Goal: Obtain resource: Obtain resource

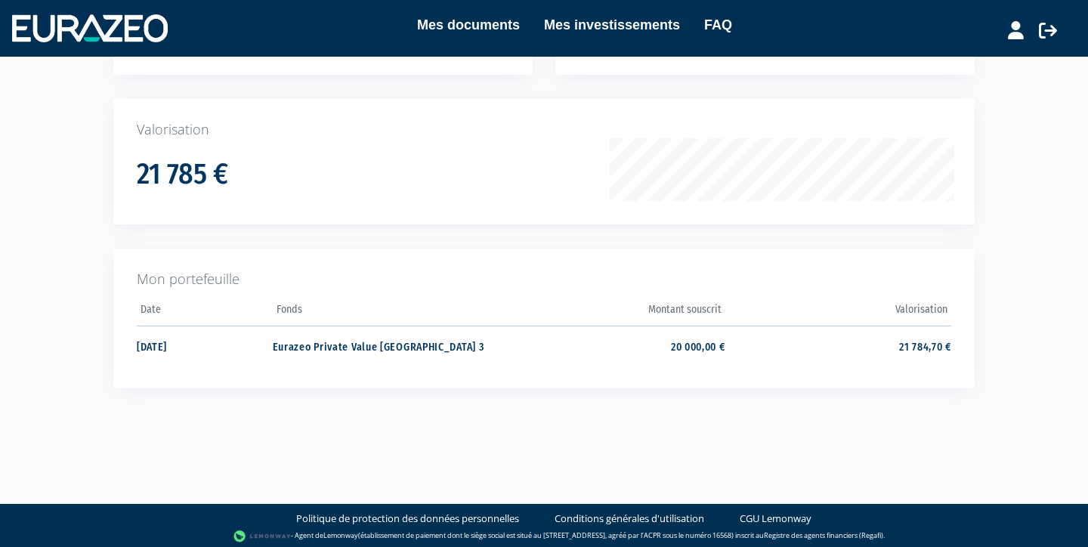
scroll to position [197, 0]
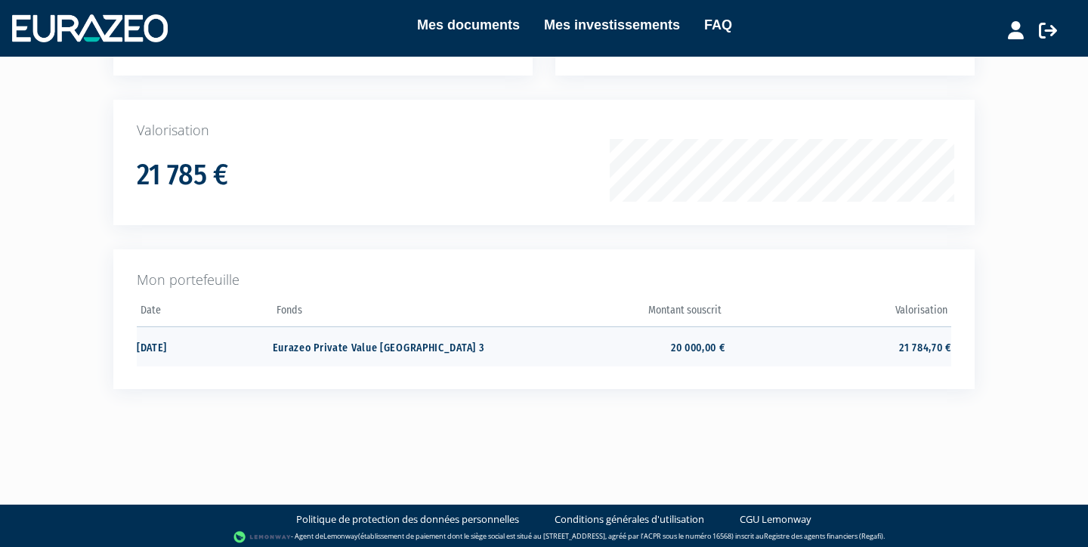
click at [348, 344] on td "Eurazeo Private Value Europe 3" at bounding box center [386, 346] width 226 height 40
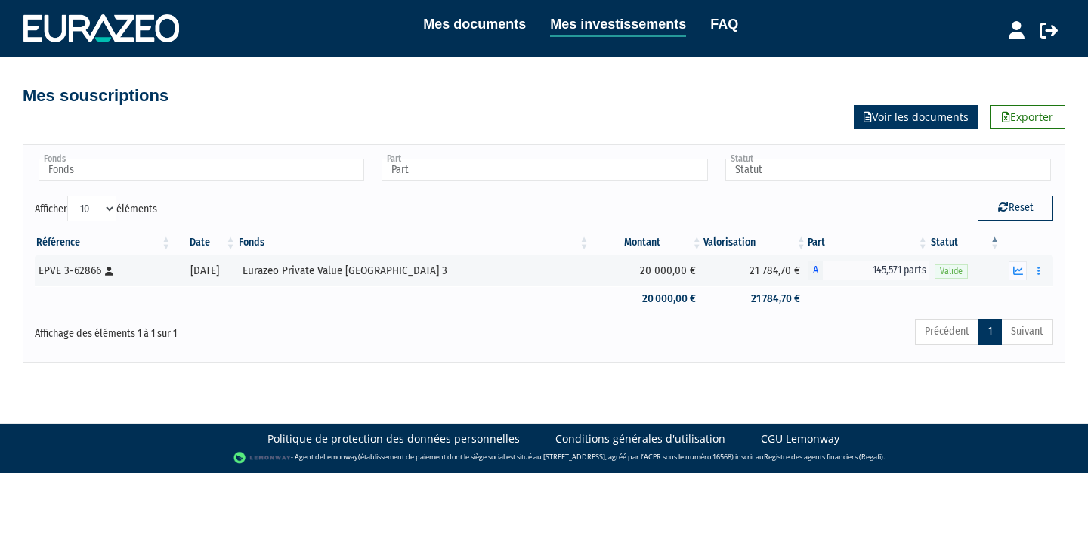
click at [924, 119] on link "Voir les documents" at bounding box center [916, 117] width 125 height 24
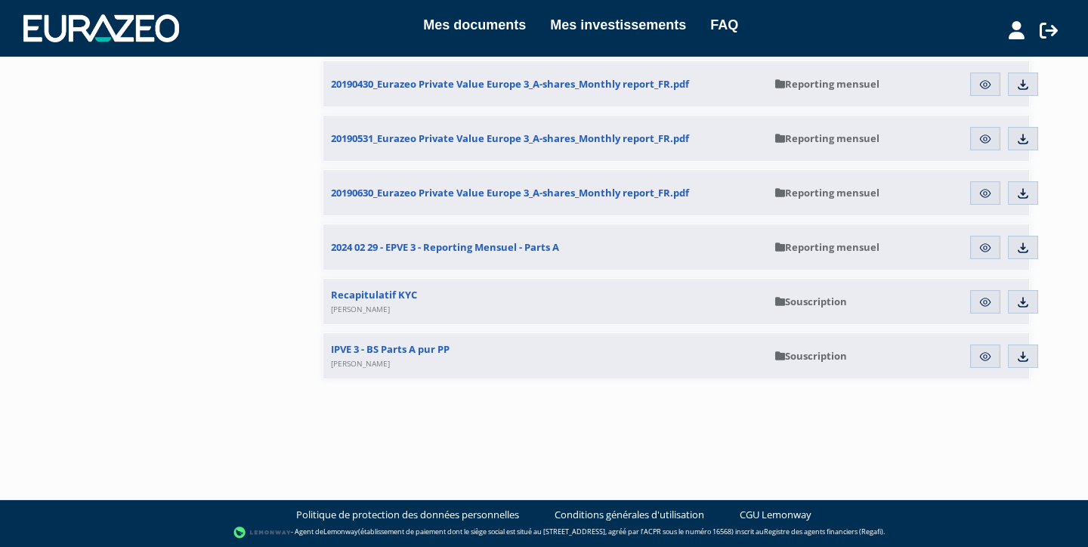
scroll to position [8344, 0]
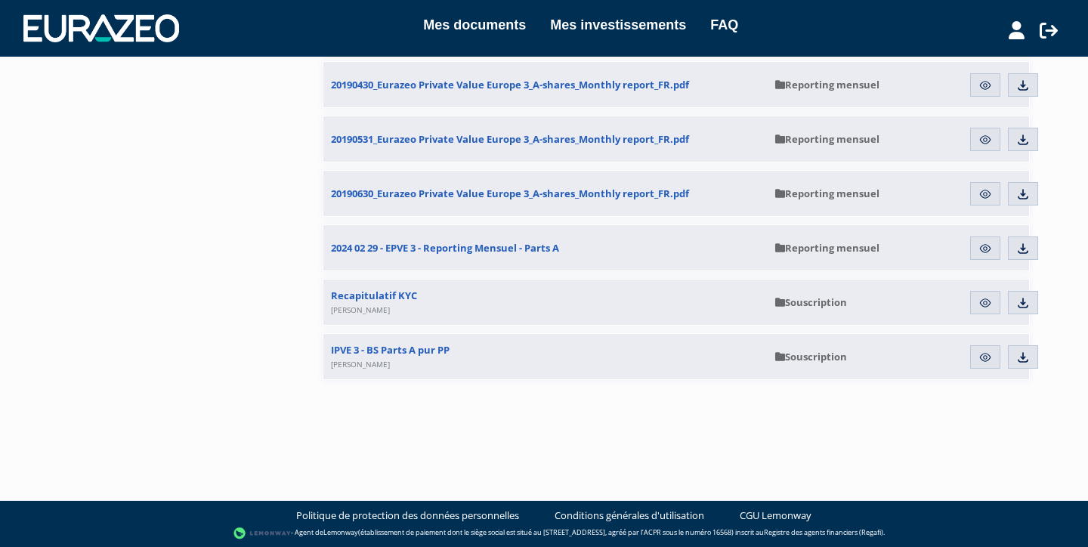
click at [985, 249] on img at bounding box center [985, 249] width 14 height 14
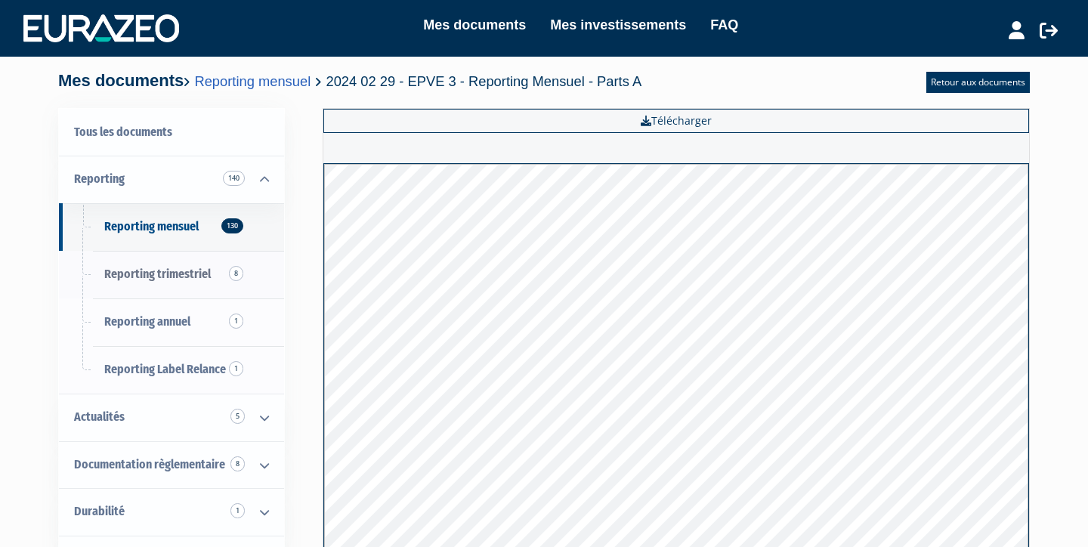
click at [233, 270] on span "8" at bounding box center [236, 273] width 14 height 15
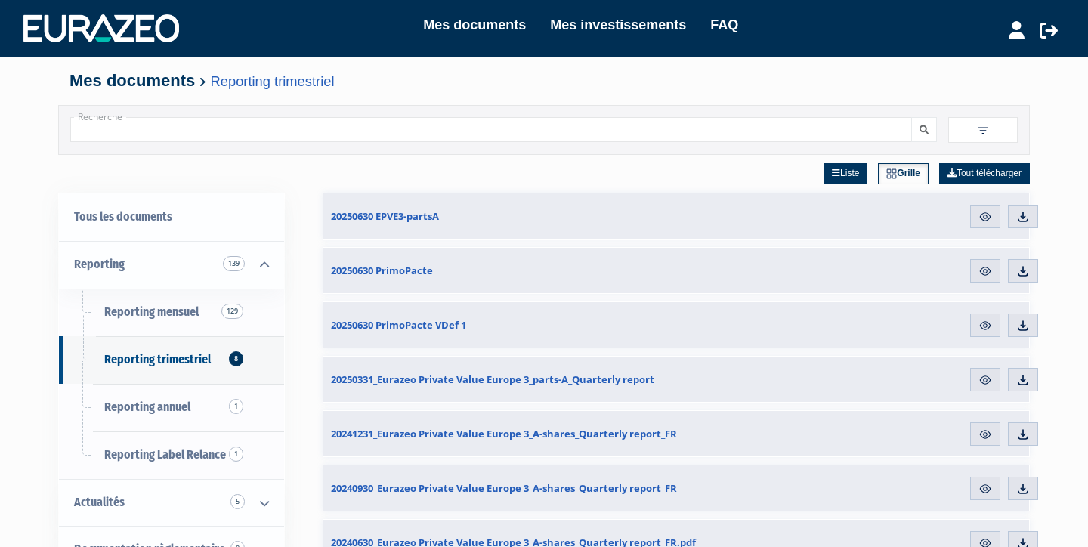
click at [986, 324] on img at bounding box center [985, 326] width 14 height 14
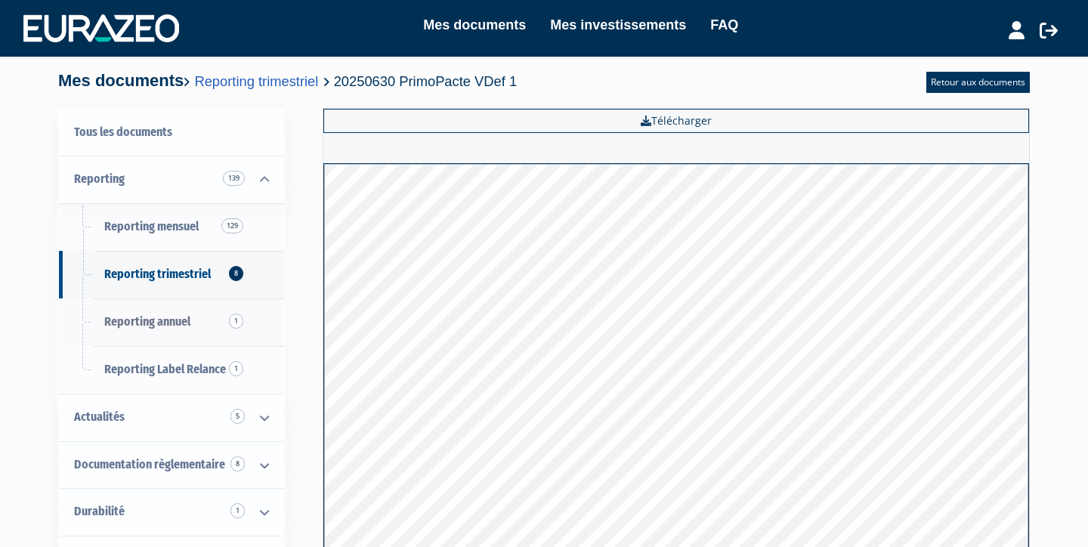
click at [238, 318] on span "1" at bounding box center [236, 320] width 14 height 15
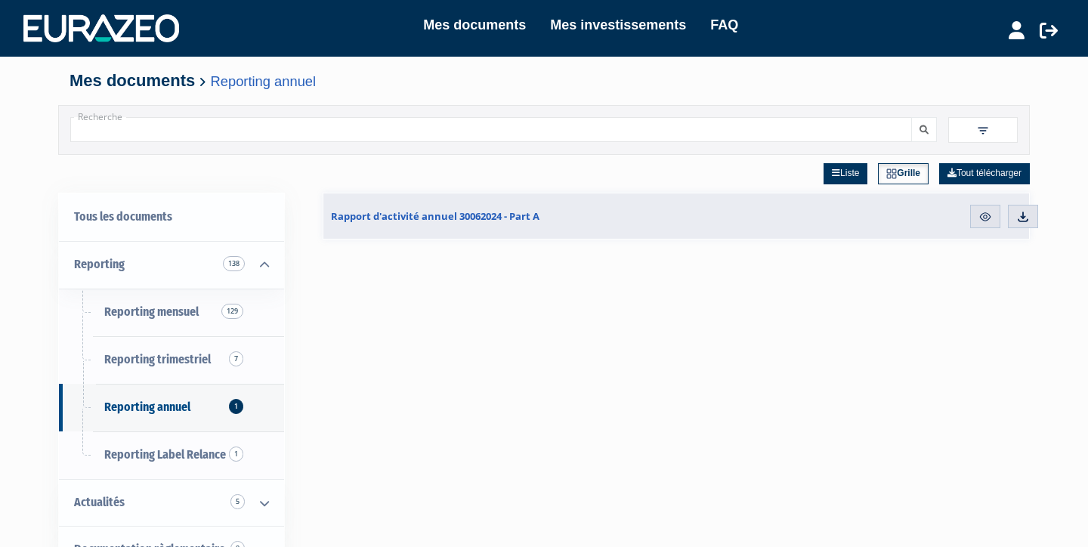
click at [983, 212] on img at bounding box center [985, 217] width 14 height 14
click at [987, 216] on img at bounding box center [985, 217] width 14 height 14
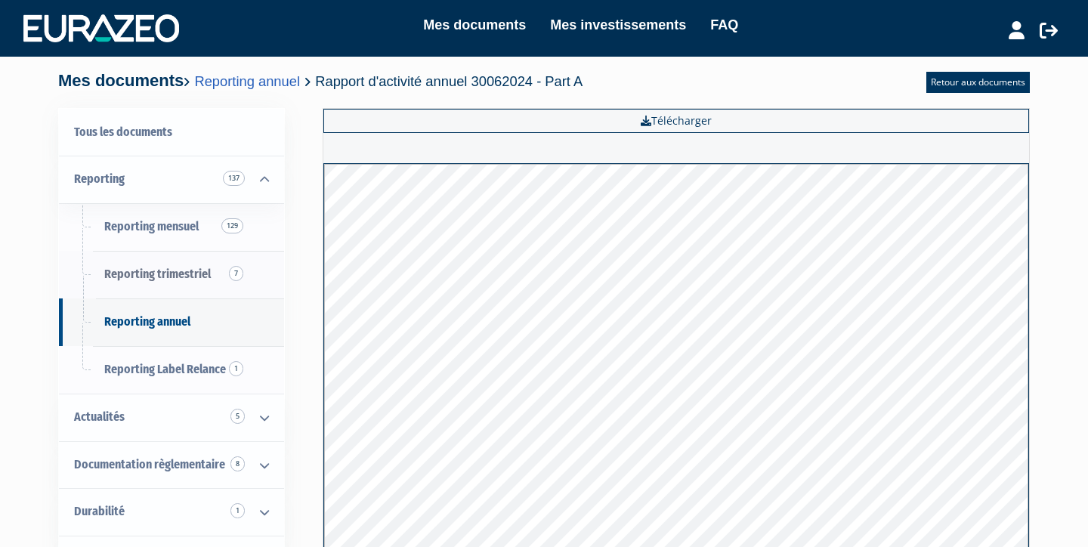
click at [236, 271] on span "7" at bounding box center [236, 273] width 14 height 15
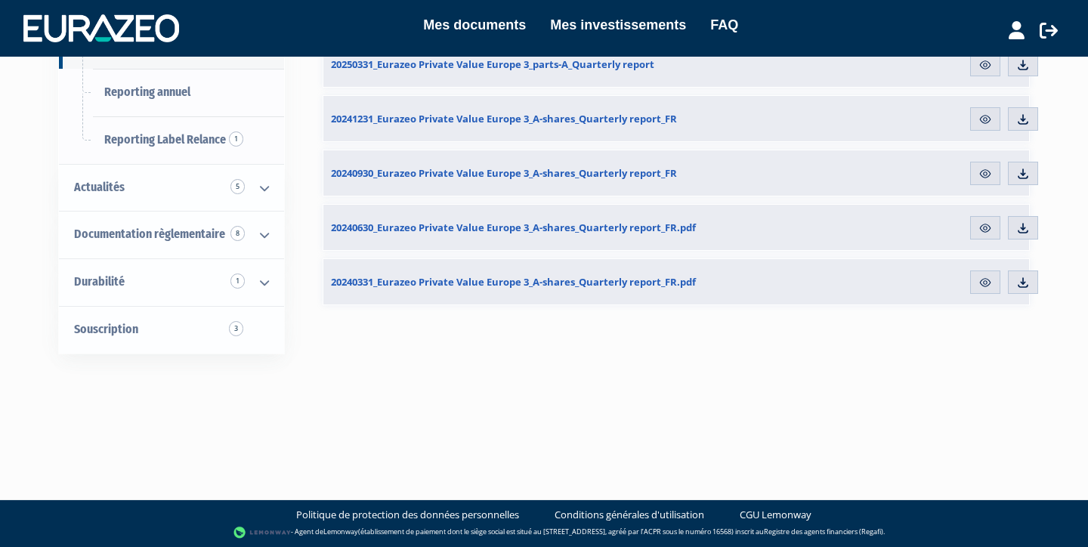
scroll to position [314, 0]
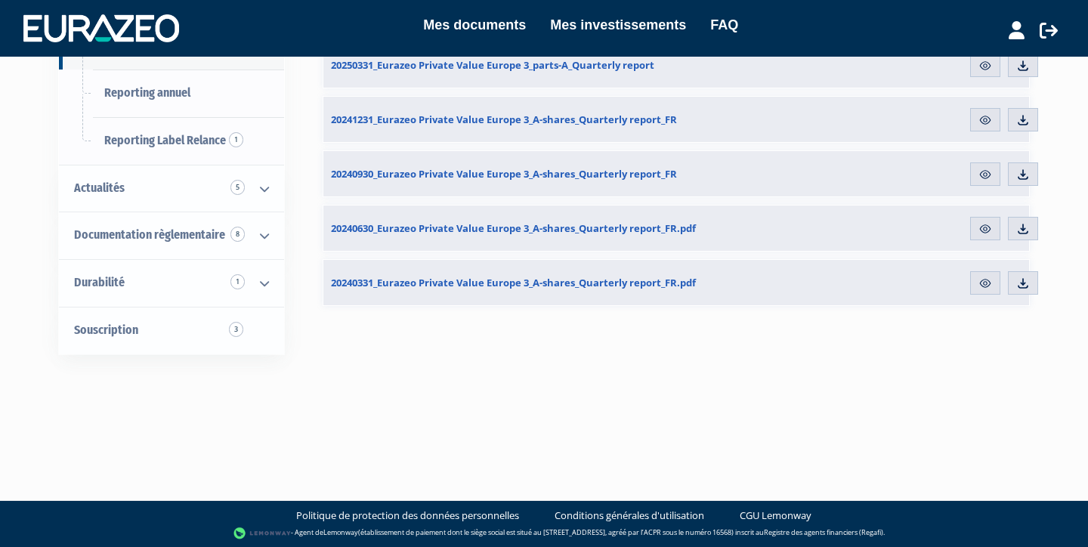
click at [990, 283] on img at bounding box center [985, 283] width 14 height 14
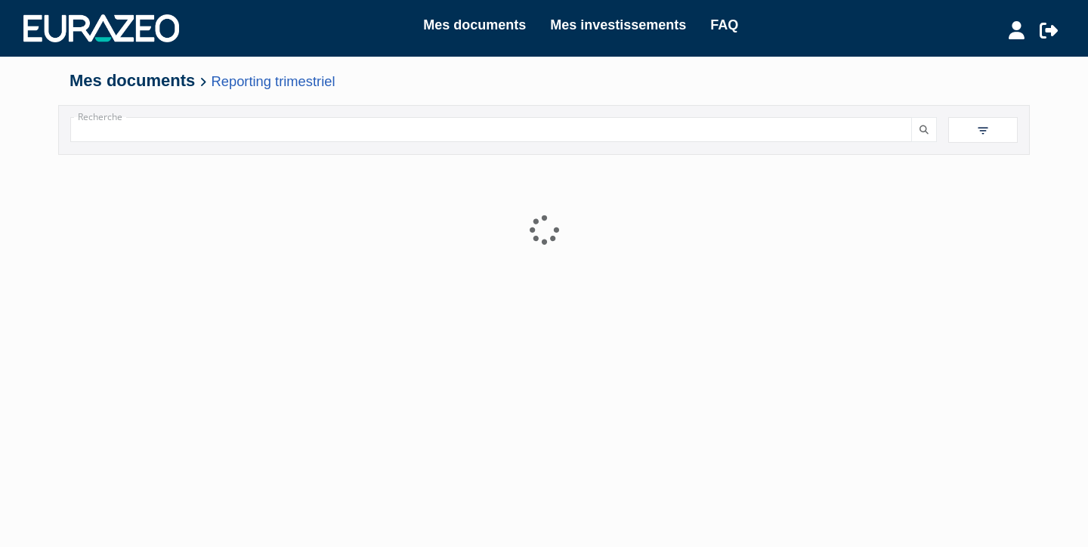
scroll to position [145, 0]
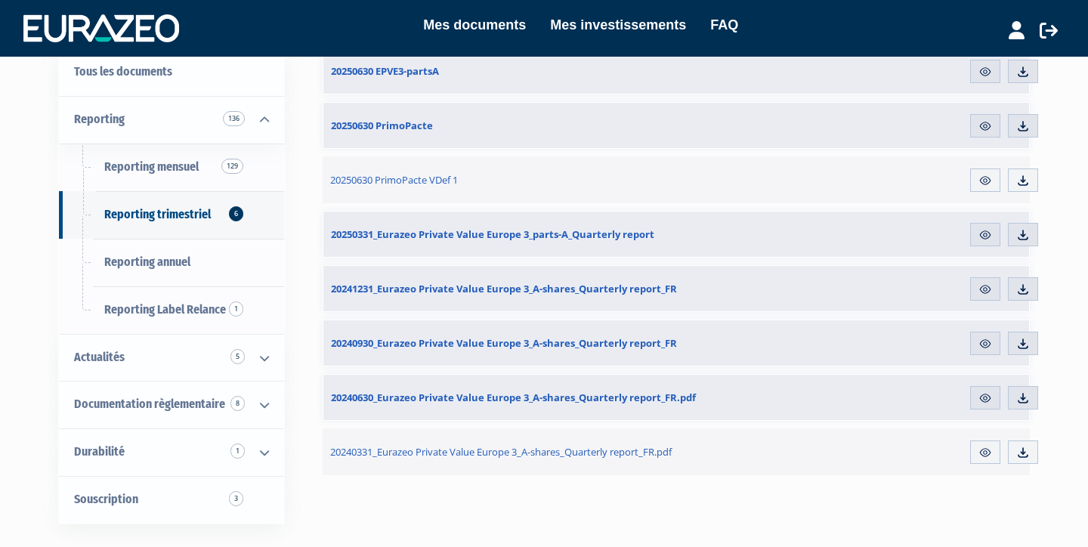
click at [989, 119] on img at bounding box center [985, 126] width 14 height 14
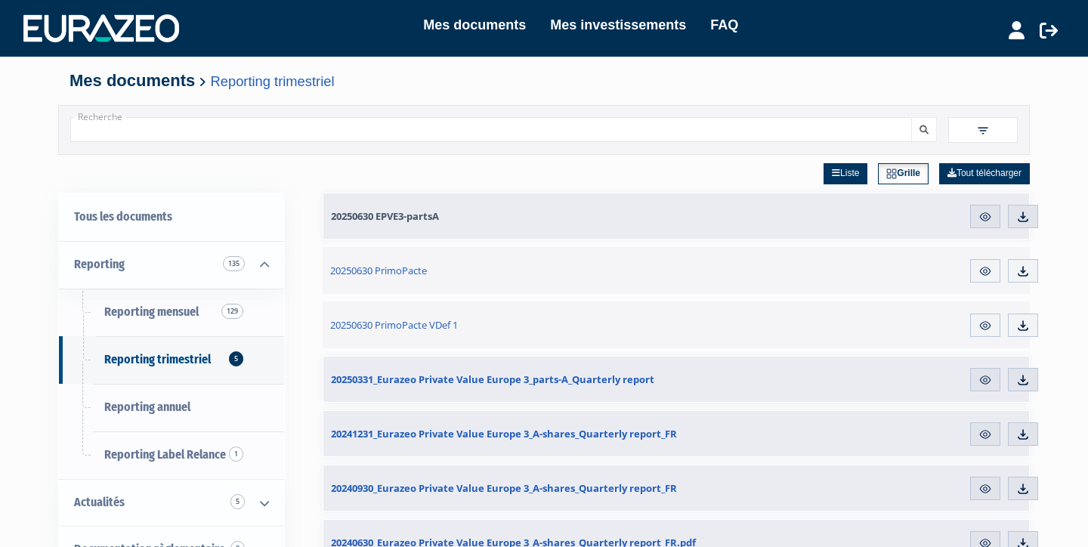
click at [544, 221] on link "20250630 EPVE3-partsA" at bounding box center [545, 215] width 444 height 45
click at [985, 218] on img at bounding box center [985, 217] width 14 height 14
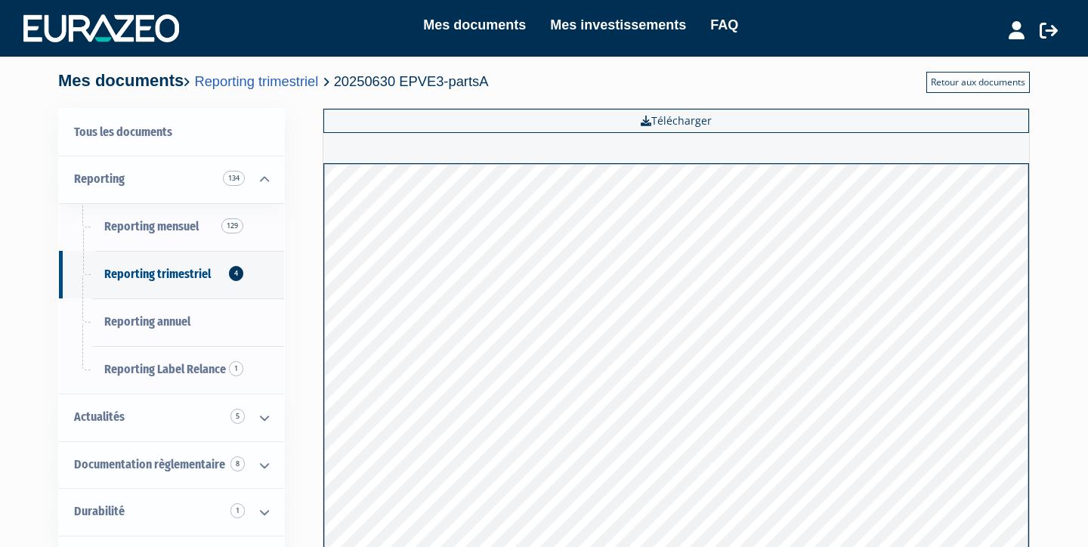
click at [1011, 82] on link "Retour aux documents" at bounding box center [977, 82] width 103 height 21
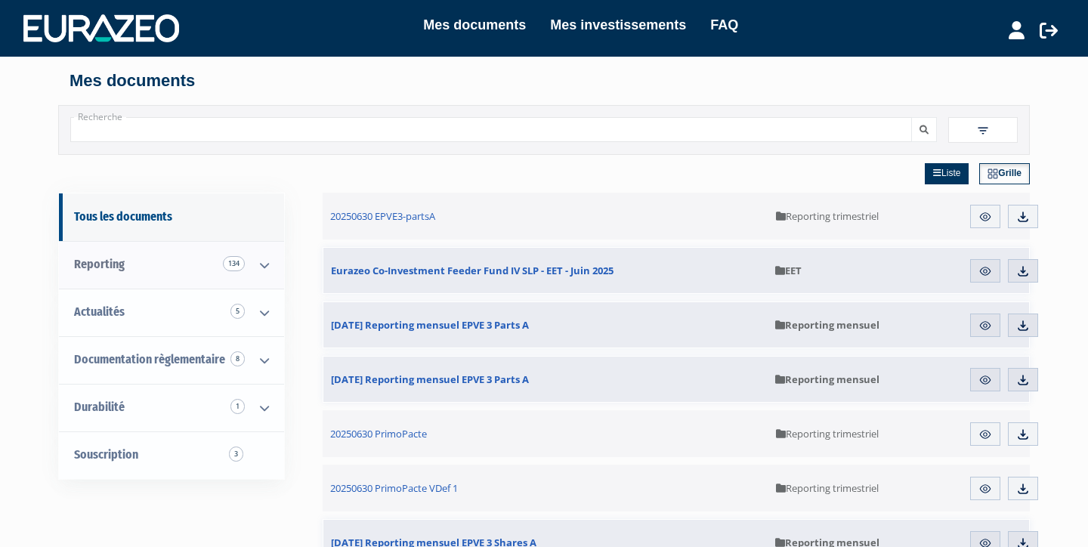
click at [263, 265] on icon at bounding box center [264, 265] width 39 height 47
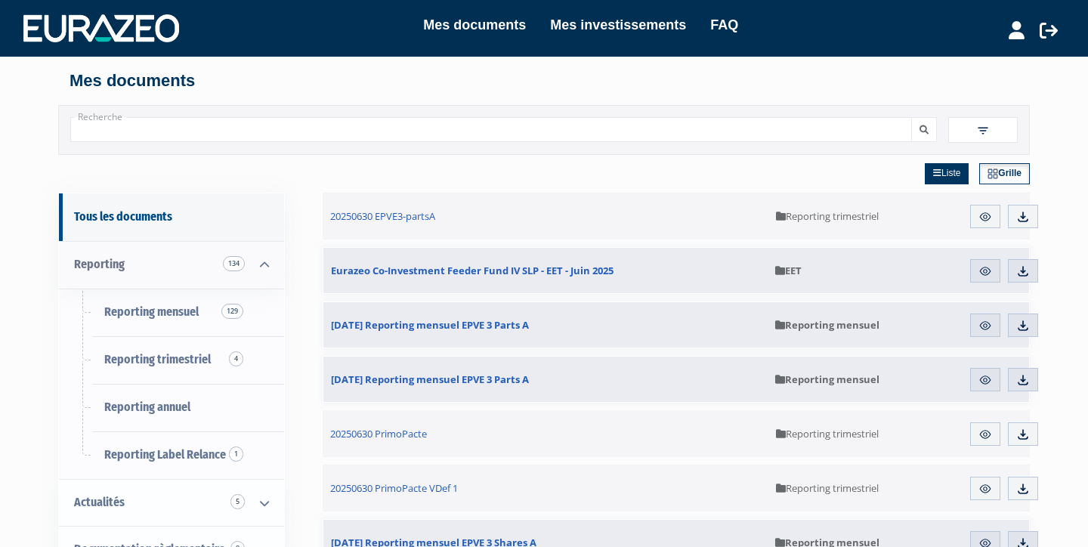
click at [263, 265] on icon at bounding box center [264, 265] width 39 height 47
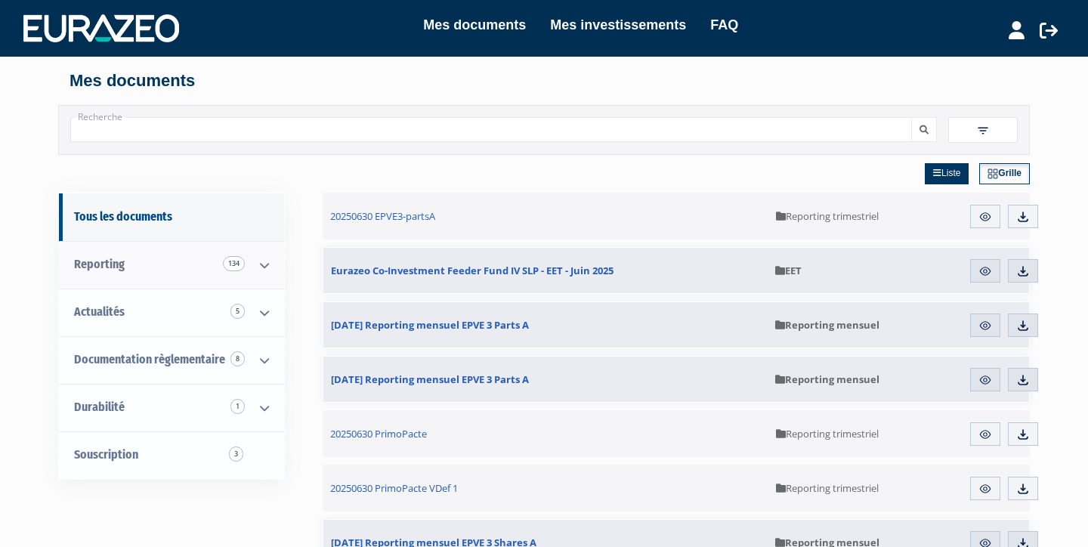
click at [235, 261] on span "134" at bounding box center [234, 263] width 22 height 15
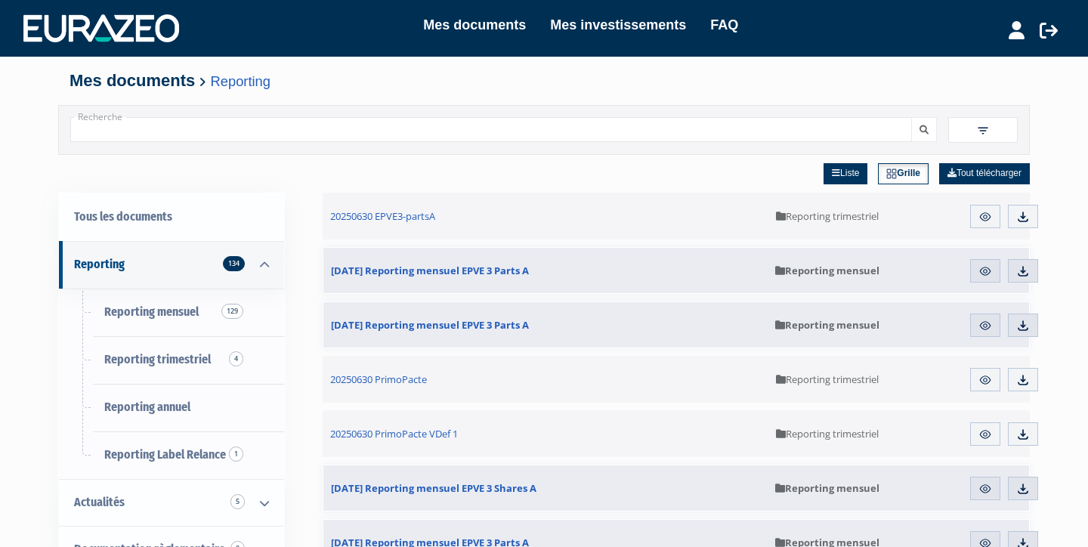
click at [987, 215] on img at bounding box center [985, 217] width 14 height 14
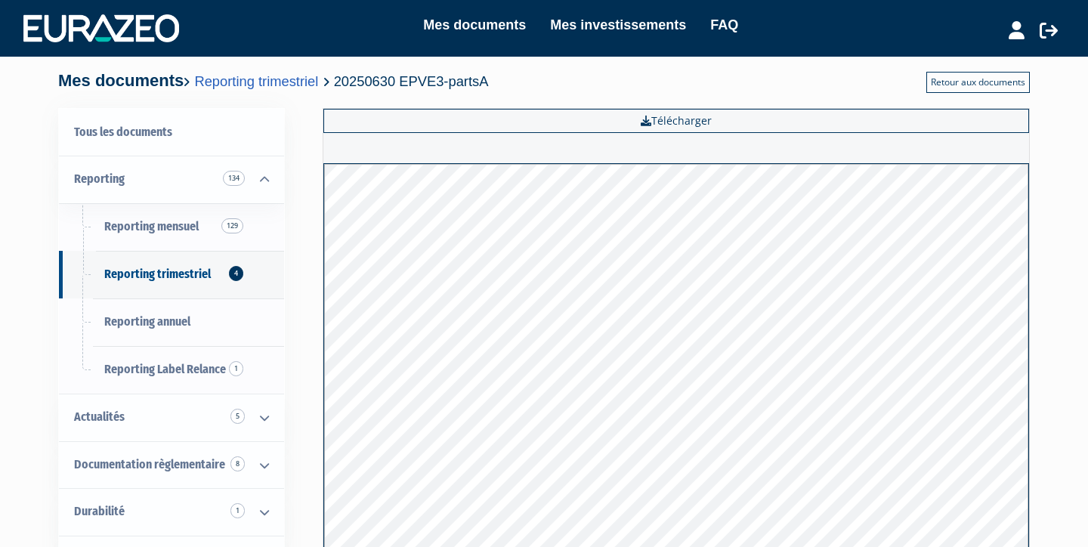
click at [990, 79] on link "Retour aux documents" at bounding box center [977, 82] width 103 height 21
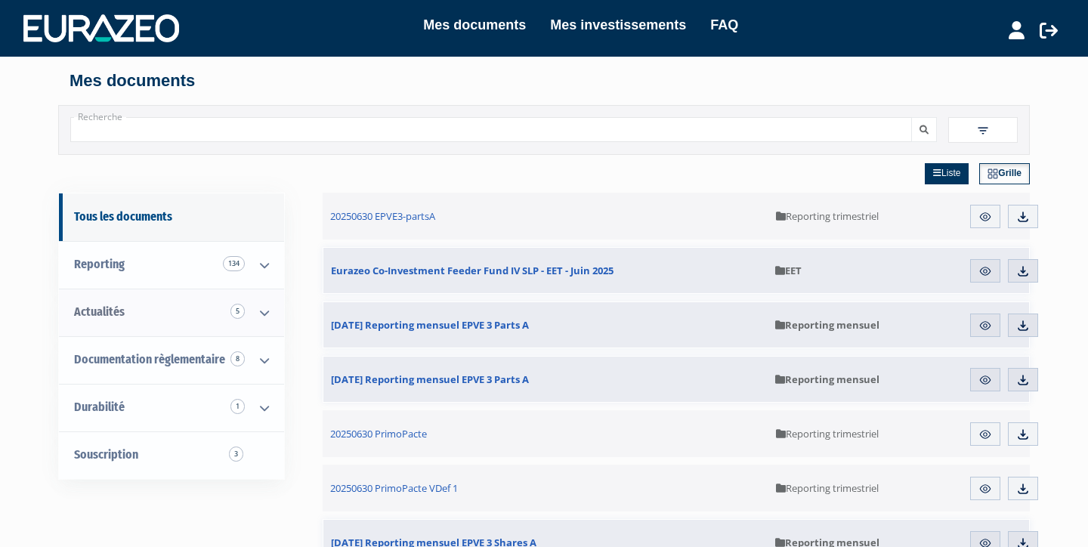
click at [241, 307] on span "5" at bounding box center [237, 311] width 14 height 15
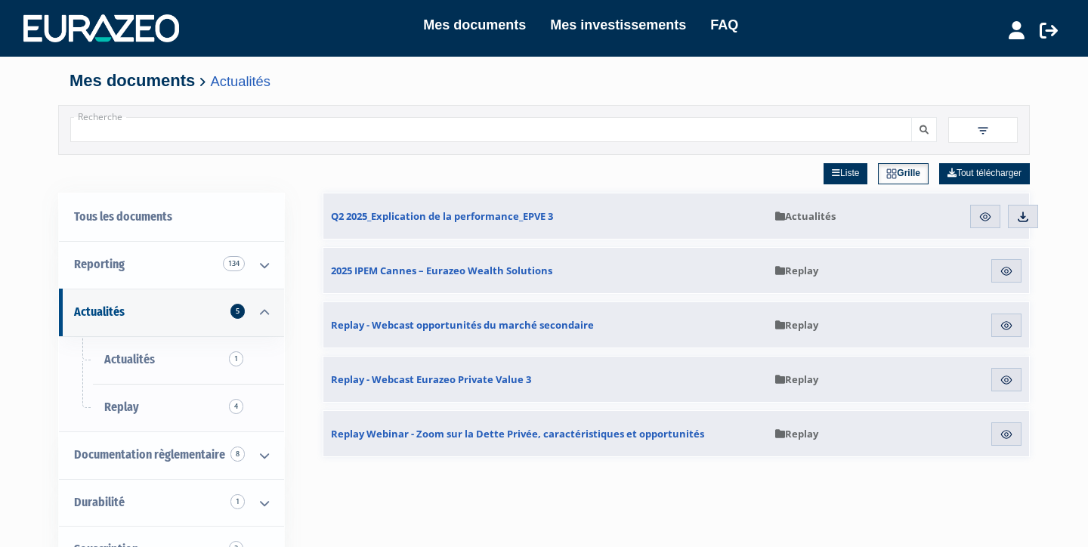
click at [977, 217] on link "Aperçu" at bounding box center [985, 217] width 30 height 24
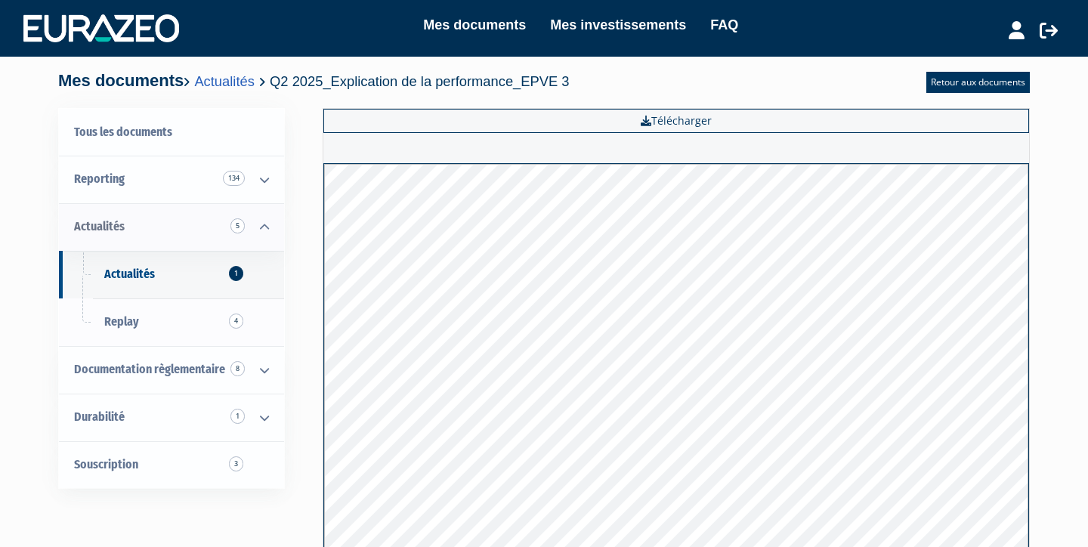
click at [237, 224] on span "5" at bounding box center [237, 225] width 14 height 15
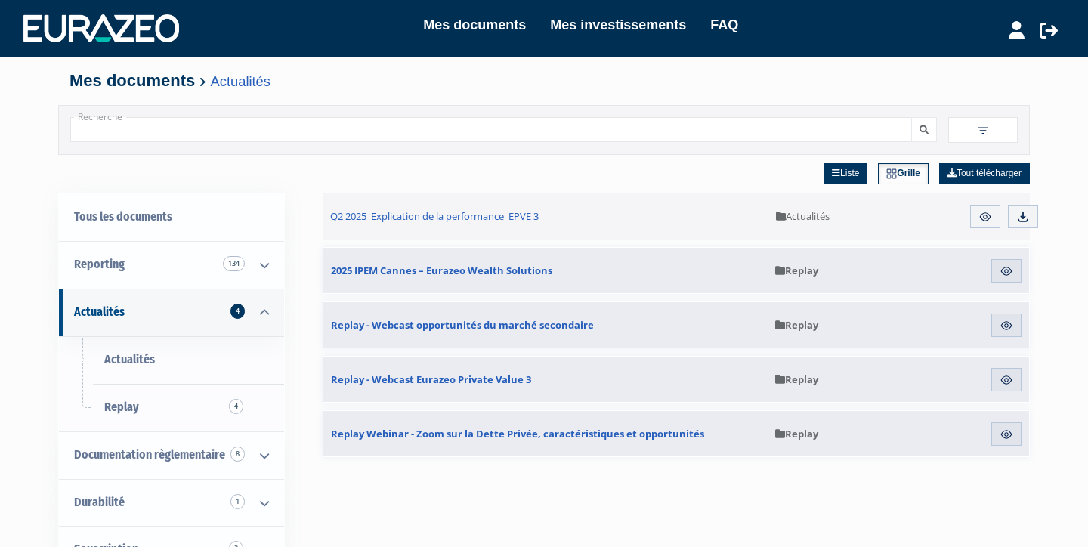
click at [1008, 437] on img at bounding box center [1006, 435] width 14 height 14
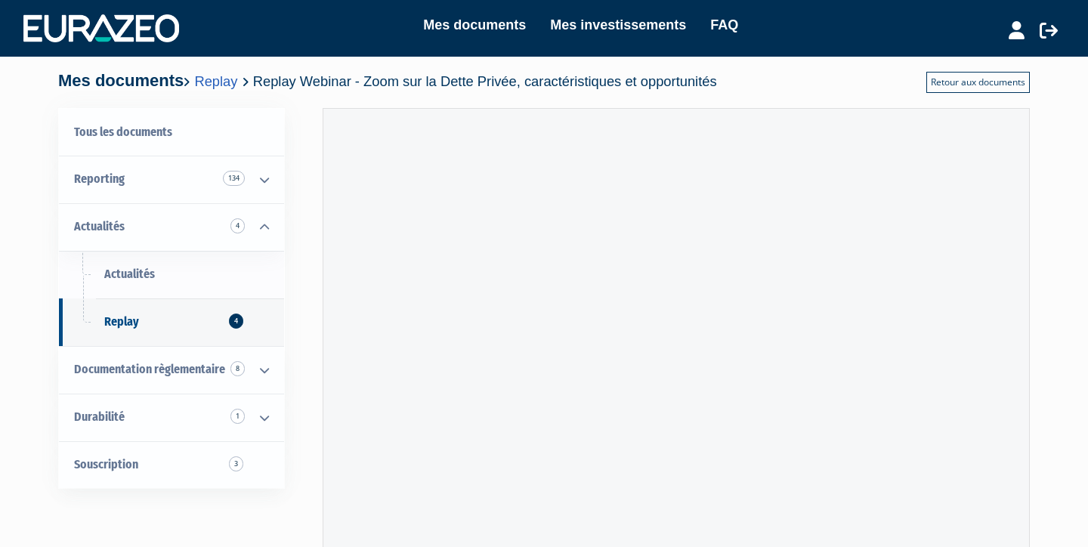
click at [981, 79] on link "Retour aux documents" at bounding box center [977, 82] width 103 height 21
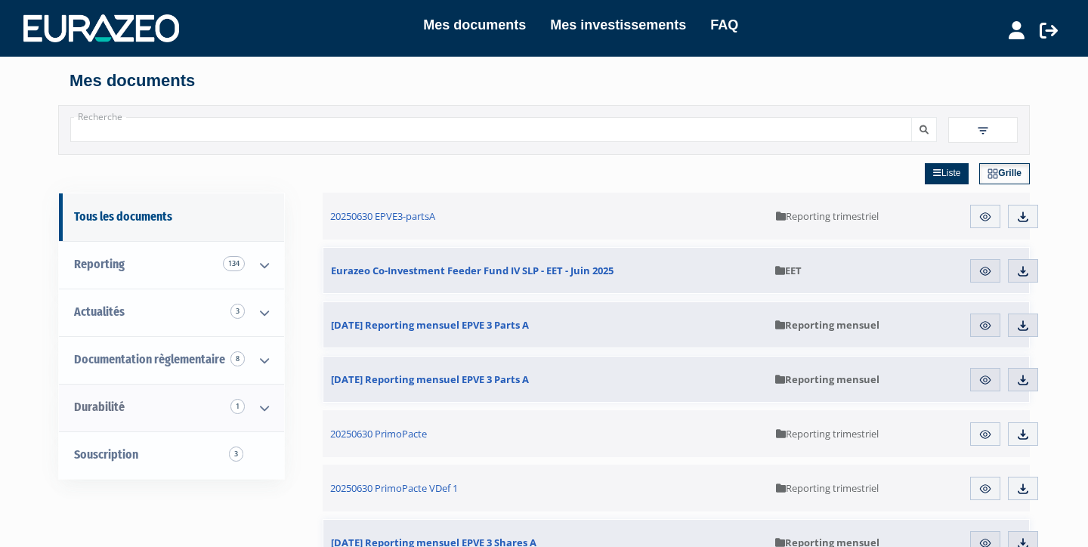
click at [237, 403] on span "1" at bounding box center [237, 406] width 14 height 15
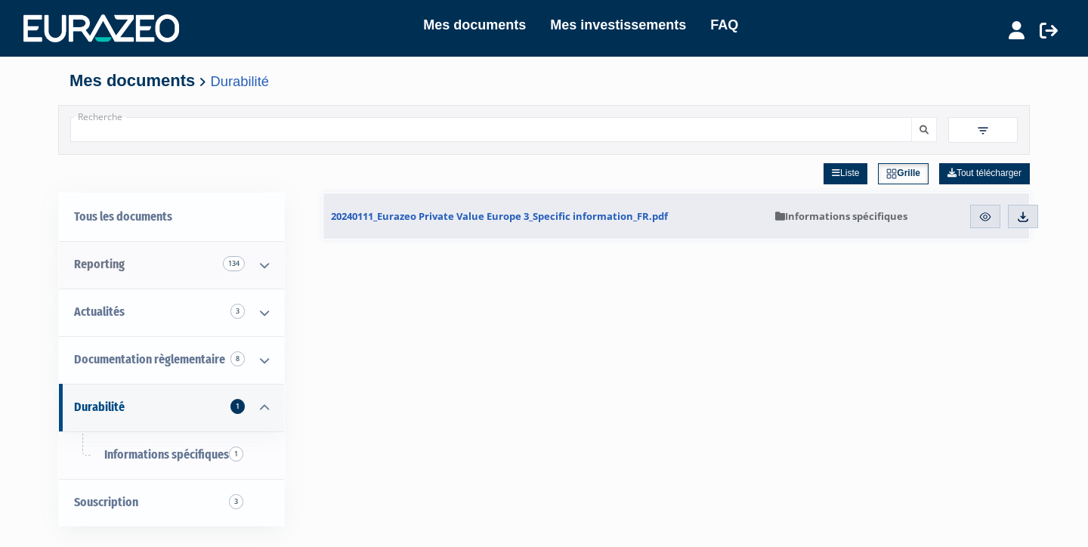
click at [233, 260] on span "134" at bounding box center [234, 263] width 22 height 15
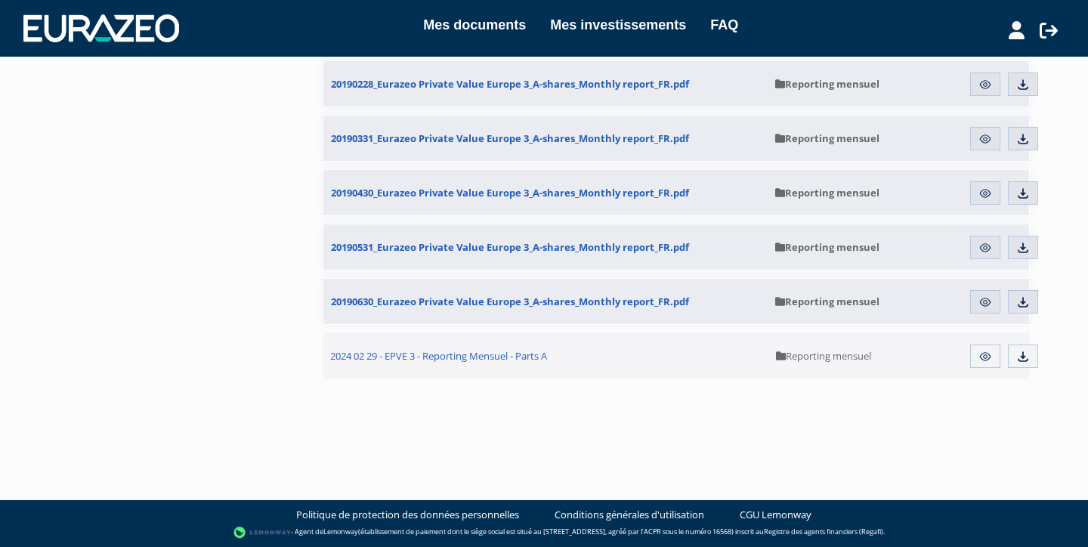
scroll to position [7419, 0]
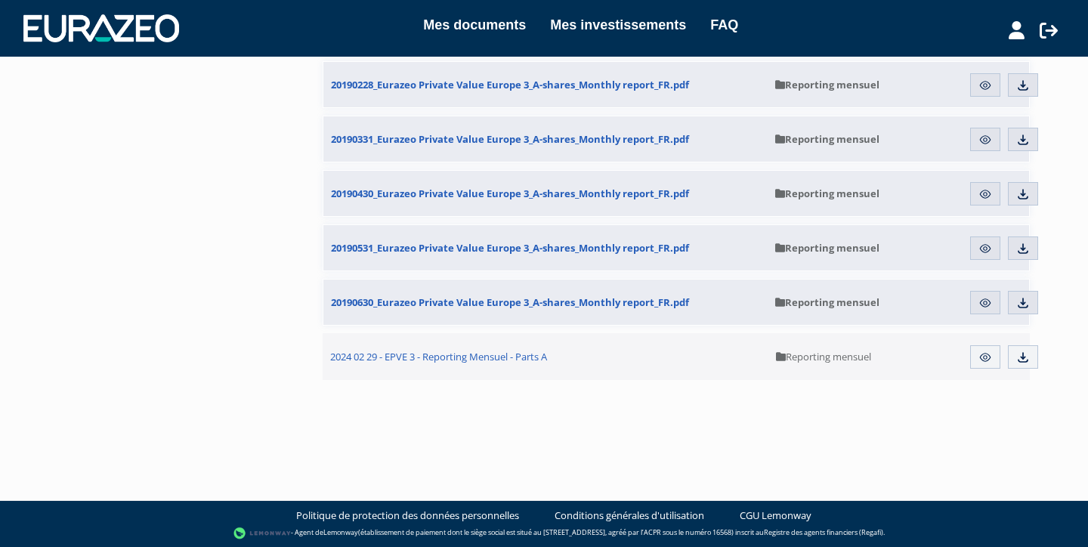
click at [988, 356] on img at bounding box center [985, 358] width 14 height 14
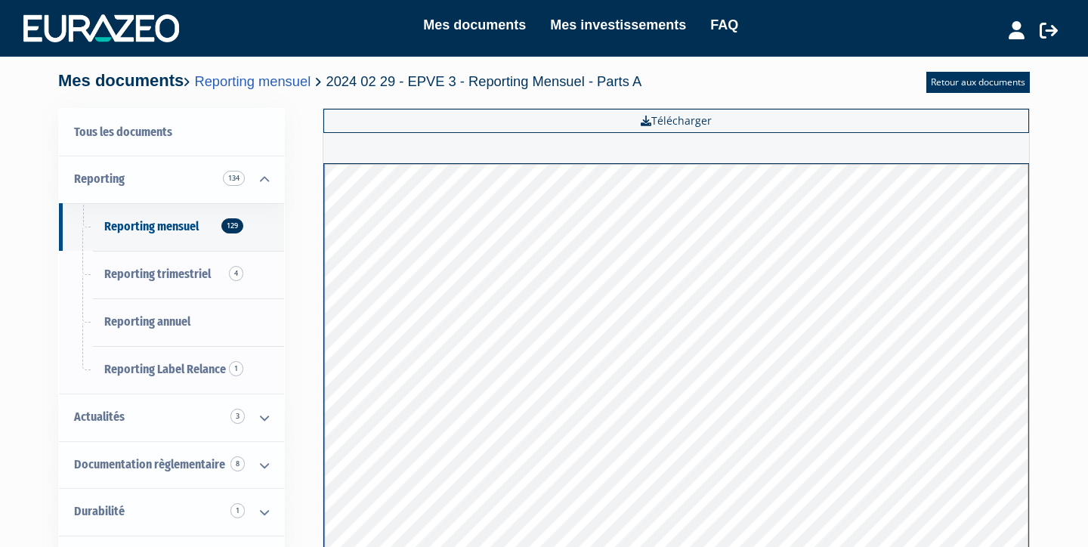
click at [1047, 26] on icon at bounding box center [1048, 30] width 18 height 18
